Goal: Task Accomplishment & Management: Use online tool/utility

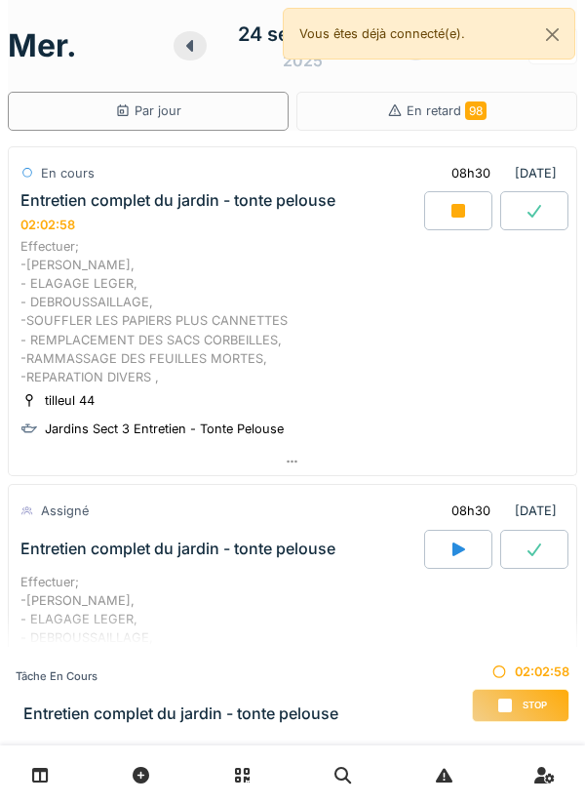
click at [457, 220] on div at bounding box center [458, 210] width 68 height 39
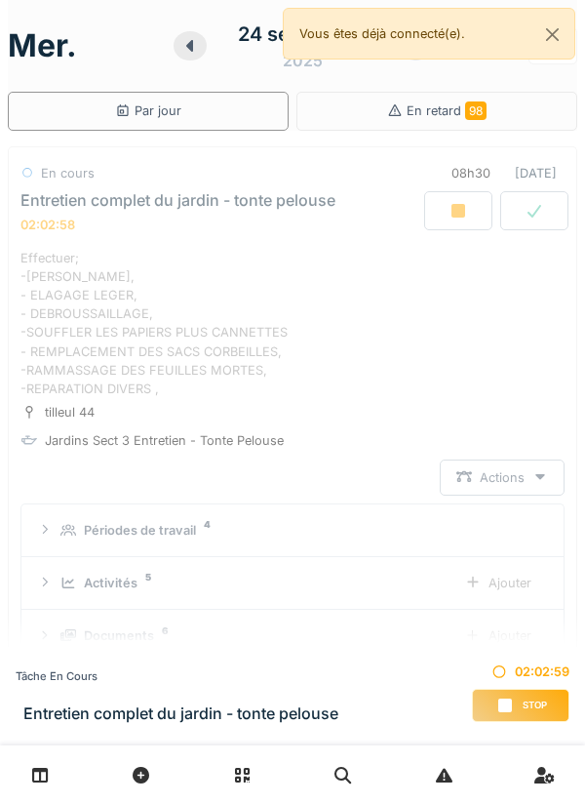
scroll to position [68, 0]
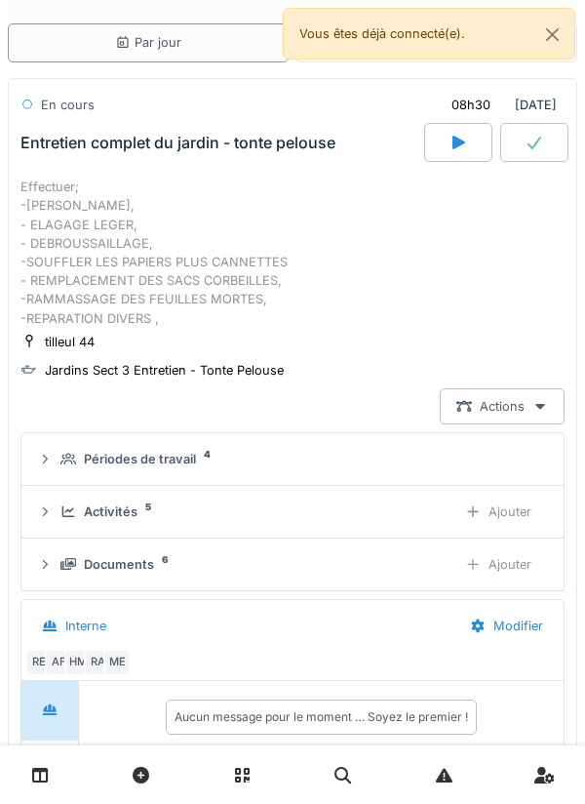
click at [456, 152] on div at bounding box center [458, 142] width 68 height 39
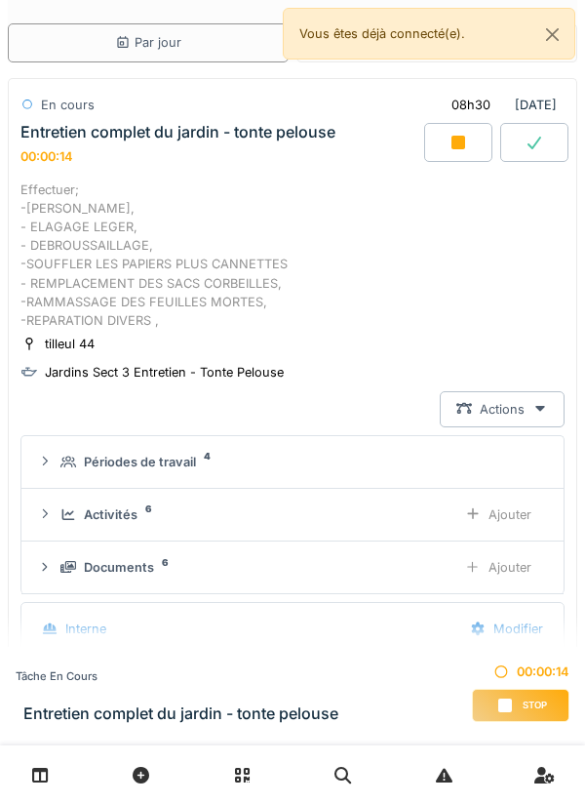
scroll to position [0, 0]
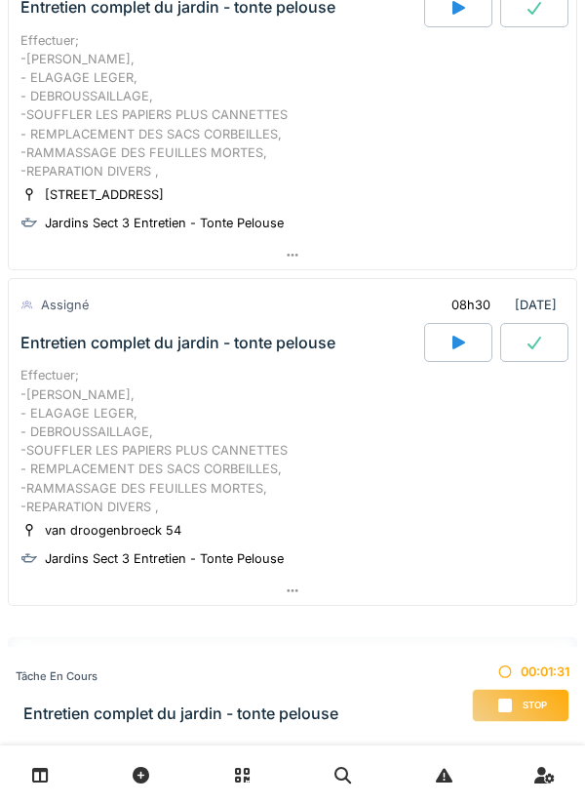
scroll to position [584, 0]
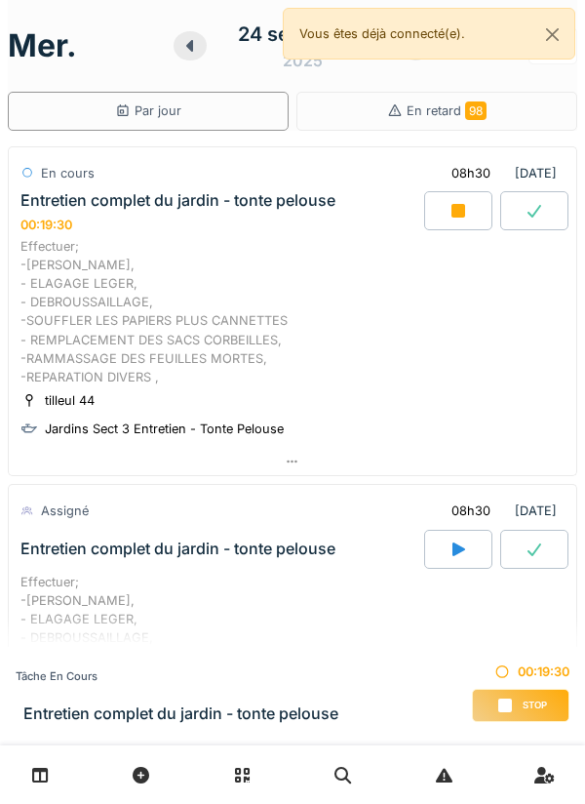
click at [449, 218] on icon at bounding box center [459, 211] width 20 height 16
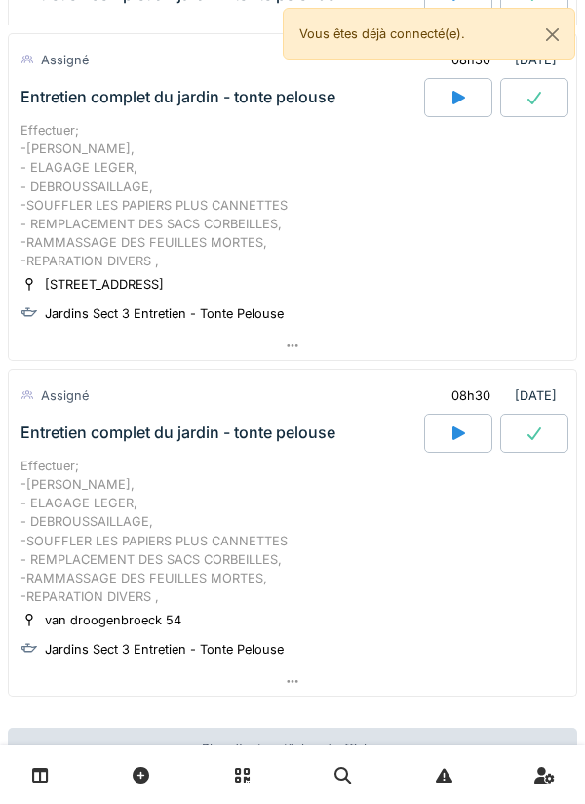
scroll to position [907, 0]
